Goal: Task Accomplishment & Management: Use online tool/utility

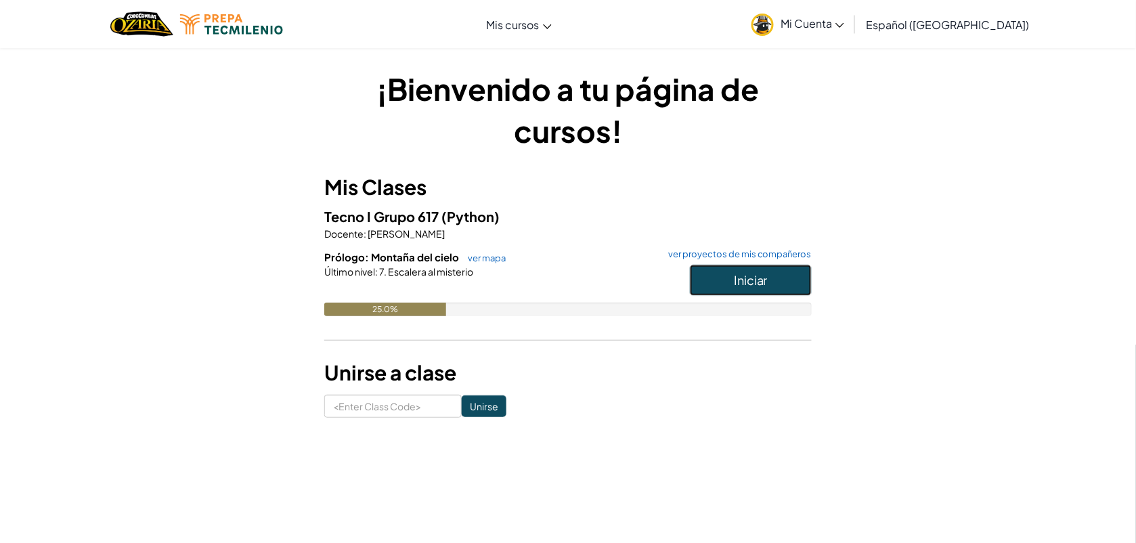
click at [729, 284] on button "Iniciar" at bounding box center [751, 280] width 122 height 31
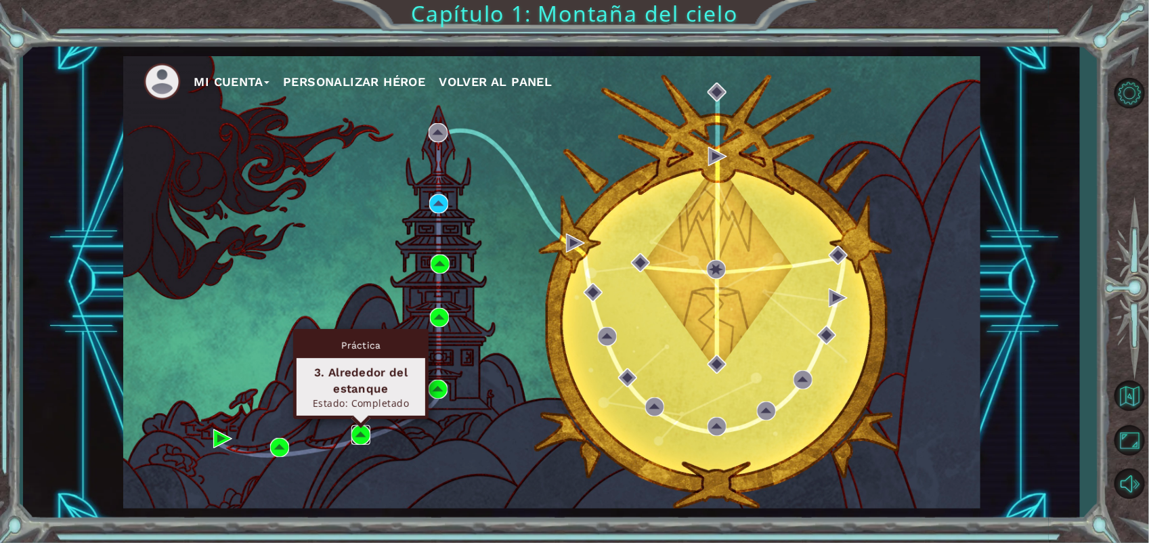
click at [366, 435] on img at bounding box center [360, 434] width 19 height 19
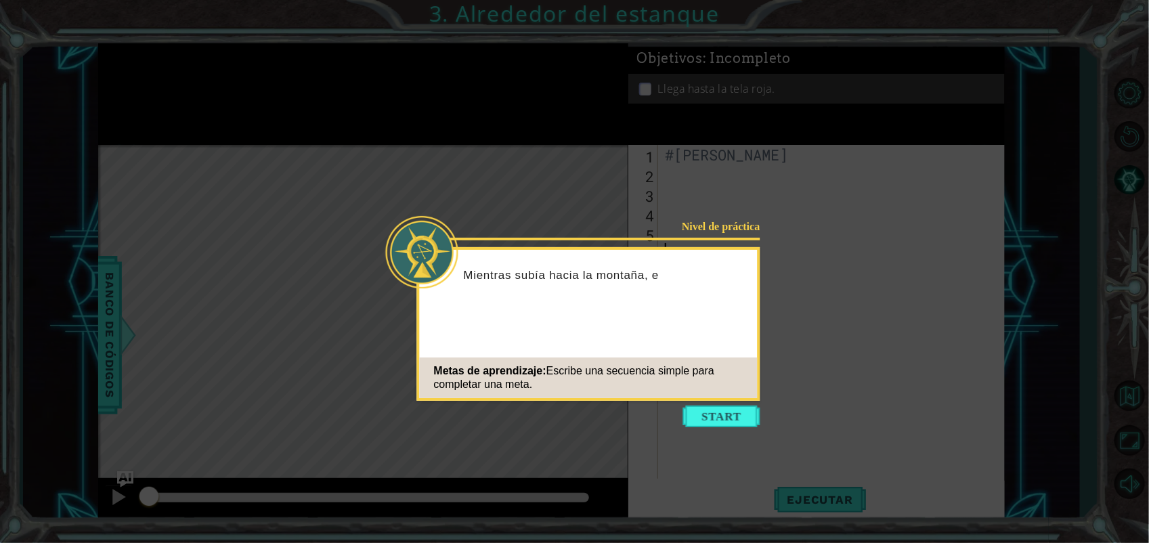
click at [732, 420] on button "Start" at bounding box center [721, 417] width 77 height 22
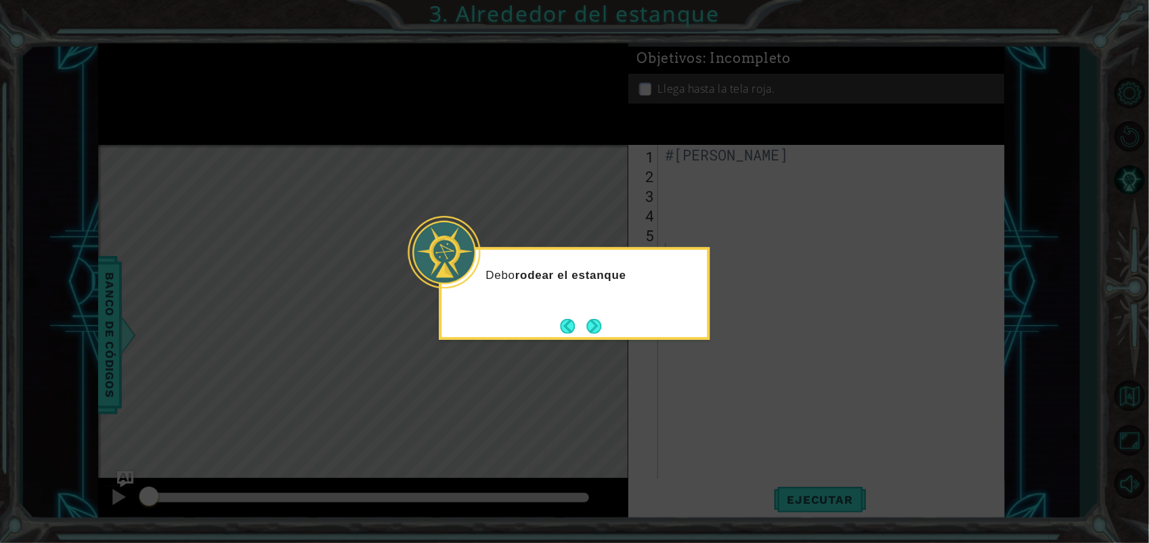
click at [607, 323] on div "Debo rodear el estanque" at bounding box center [574, 293] width 271 height 93
click at [601, 324] on button "Next" at bounding box center [594, 326] width 15 height 15
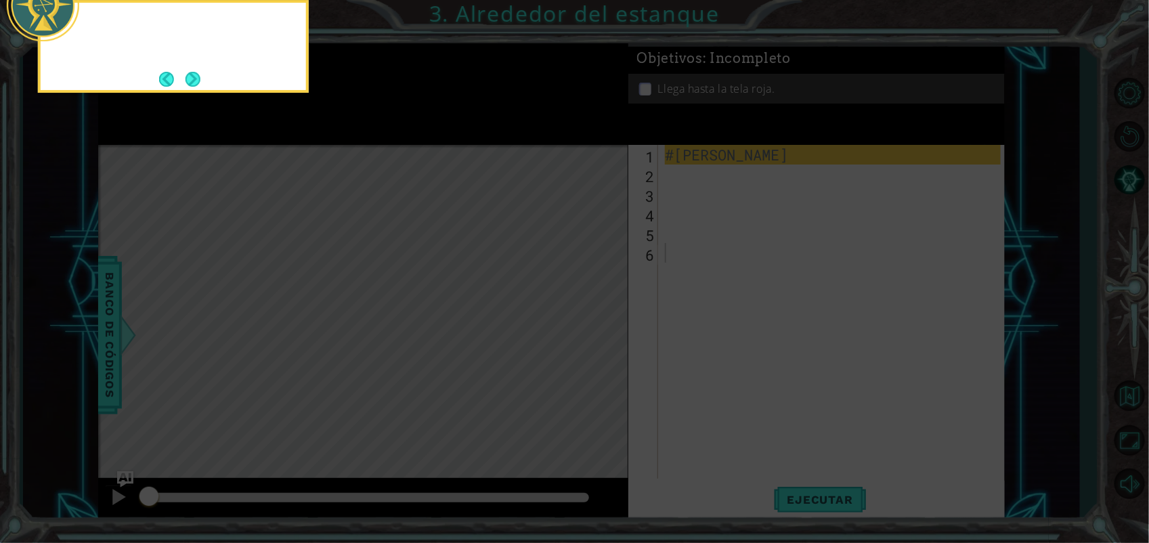
click at [603, 324] on icon at bounding box center [574, 80] width 1149 height 923
click at [191, 75] on button "Next" at bounding box center [193, 79] width 15 height 15
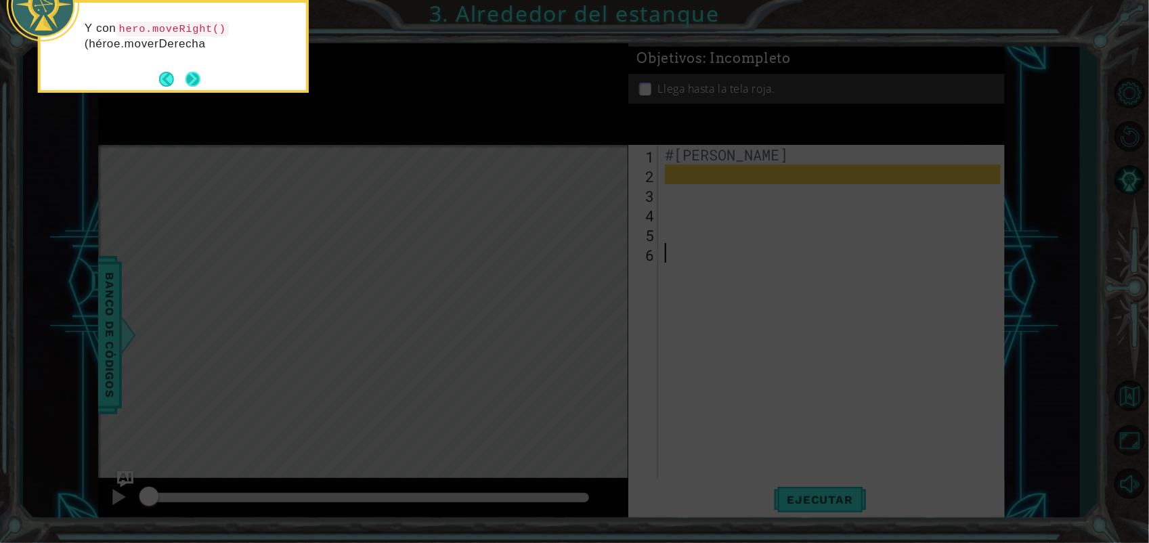
click at [197, 83] on button "Next" at bounding box center [193, 79] width 15 height 15
